Goal: Subscribe to service/newsletter

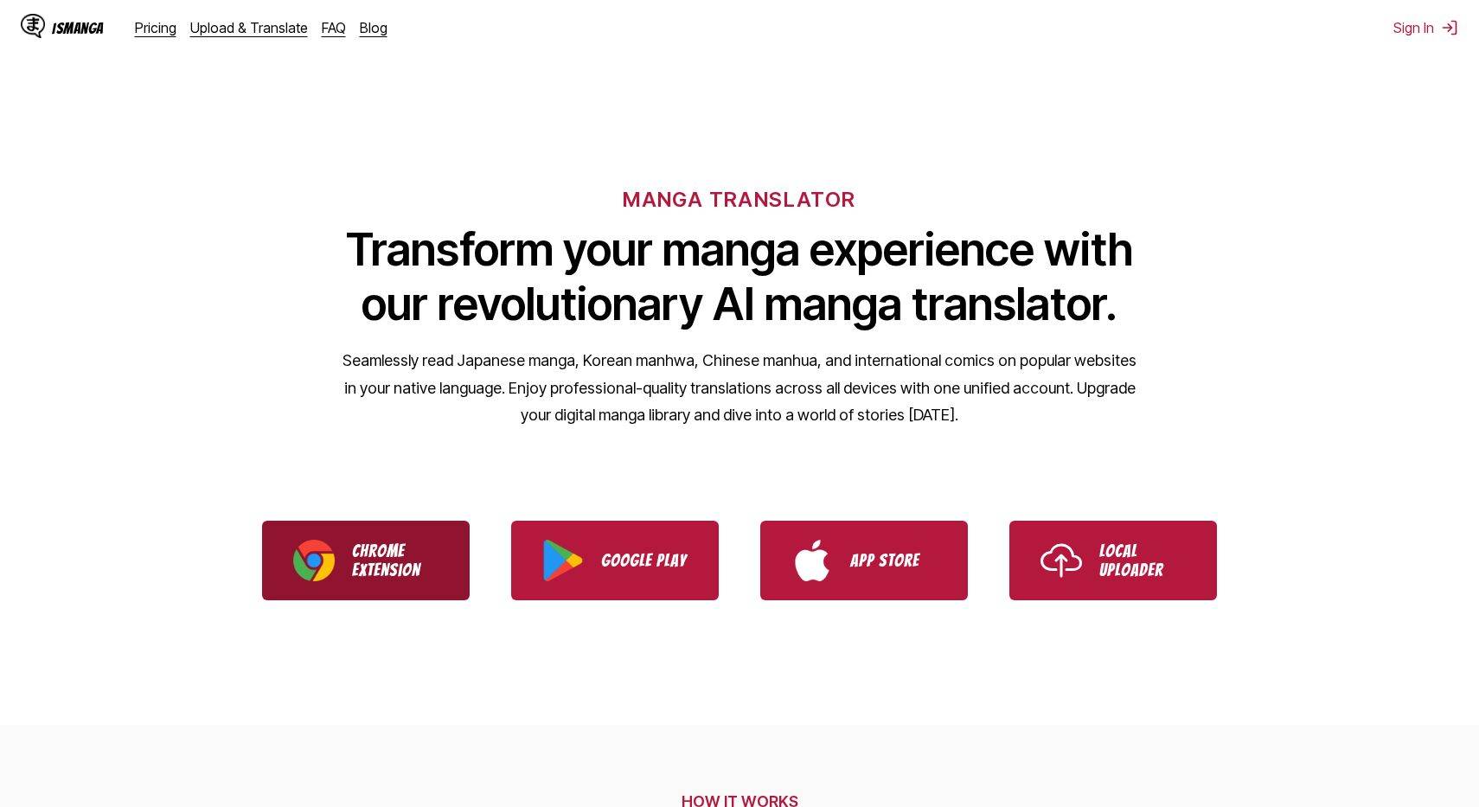
click at [416, 542] on p "Chrome Extension" at bounding box center [395, 561] width 87 height 38
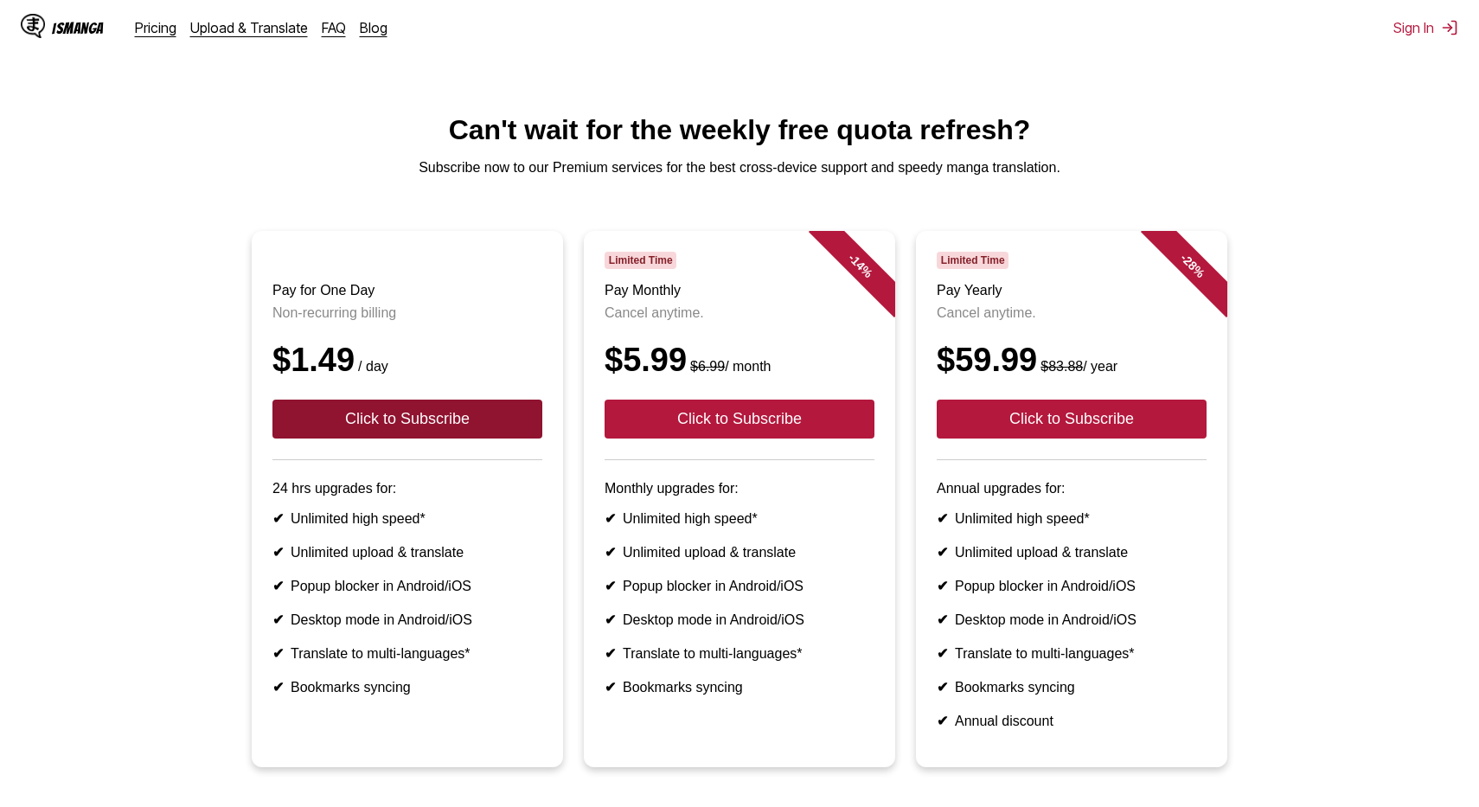
click at [511, 426] on button "Click to Subscribe" at bounding box center [408, 419] width 270 height 39
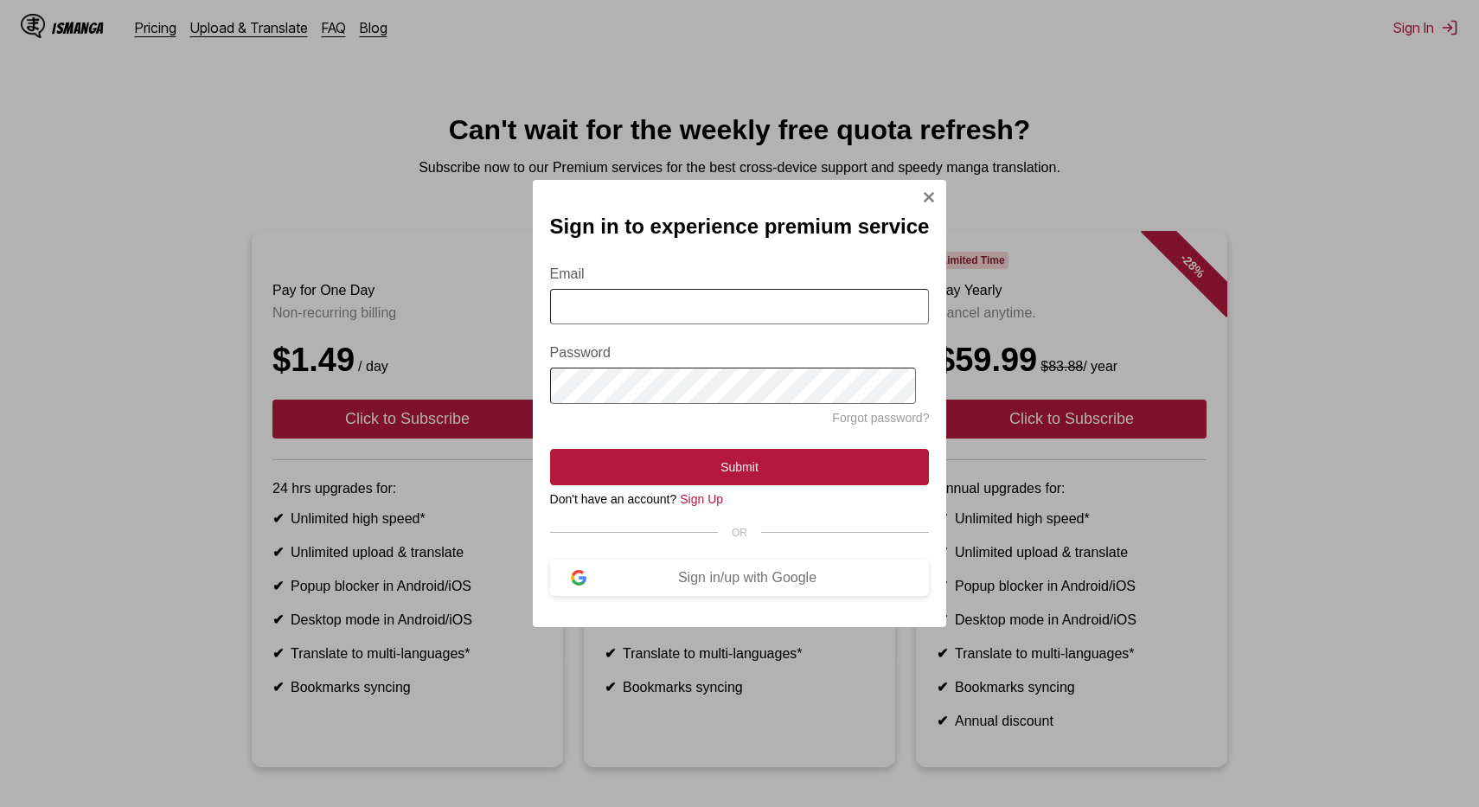
click at [660, 319] on input "Email" at bounding box center [740, 306] width 380 height 35
click at [925, 194] on img "Sign In Modal" at bounding box center [929, 197] width 14 height 14
